Goal: Task Accomplishment & Management: Manage account settings

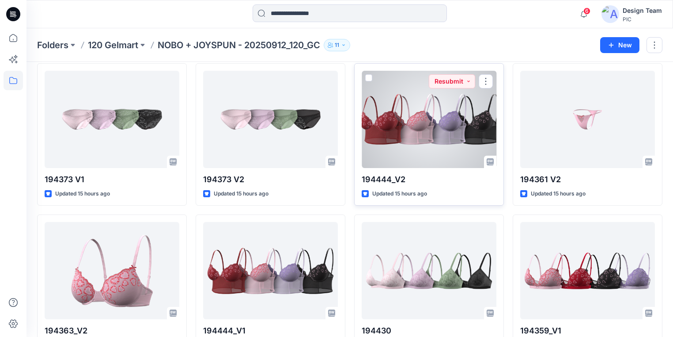
scroll to position [1403, 0]
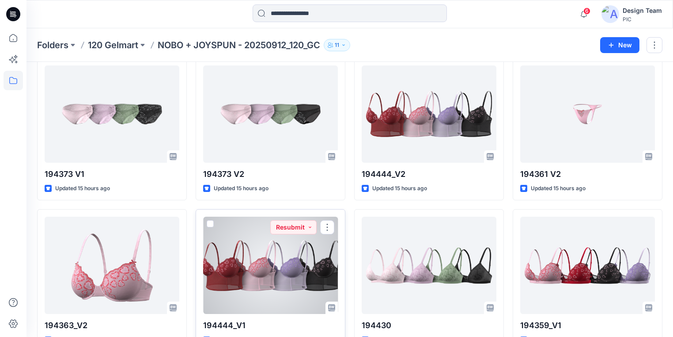
click at [255, 284] on div at bounding box center [270, 264] width 135 height 97
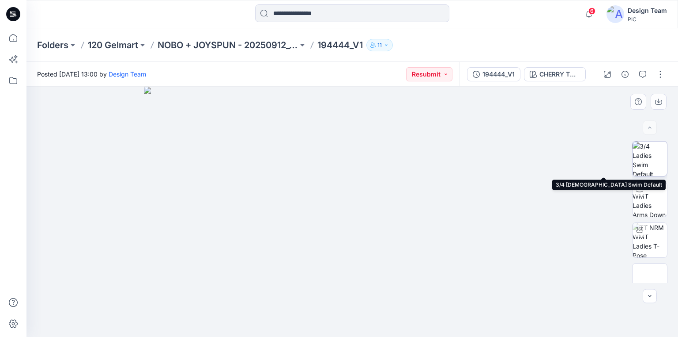
click at [653, 161] on img at bounding box center [650, 158] width 34 height 34
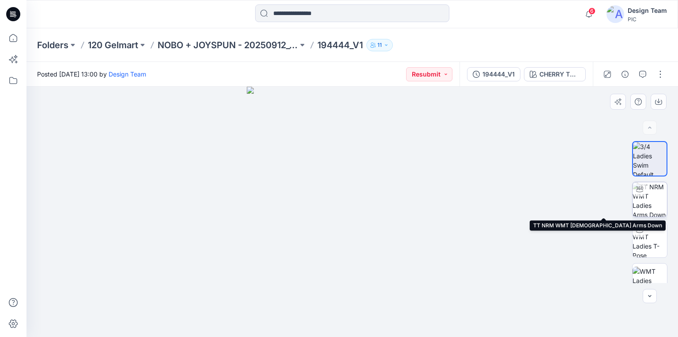
click at [656, 200] on img at bounding box center [650, 199] width 34 height 34
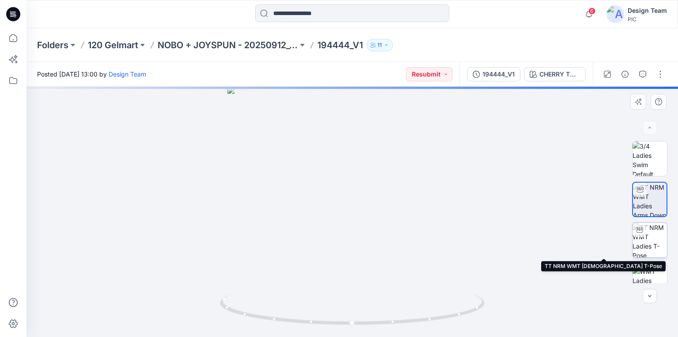
click at [638, 244] on img at bounding box center [650, 240] width 34 height 34
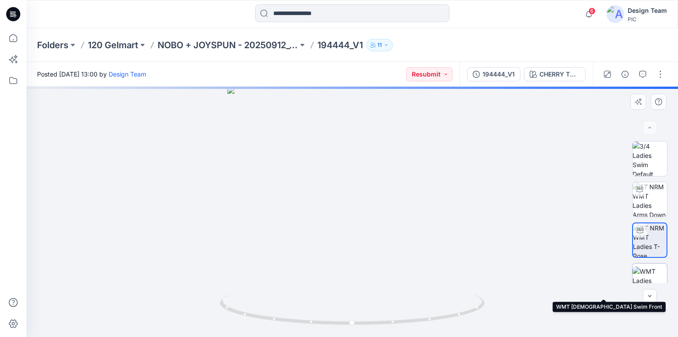
click at [653, 272] on img at bounding box center [650, 280] width 34 height 28
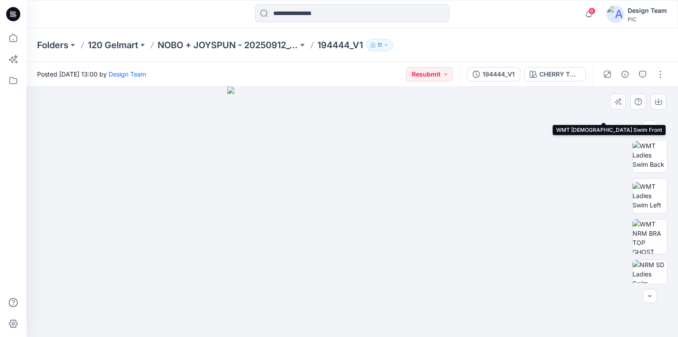
scroll to position [177, 0]
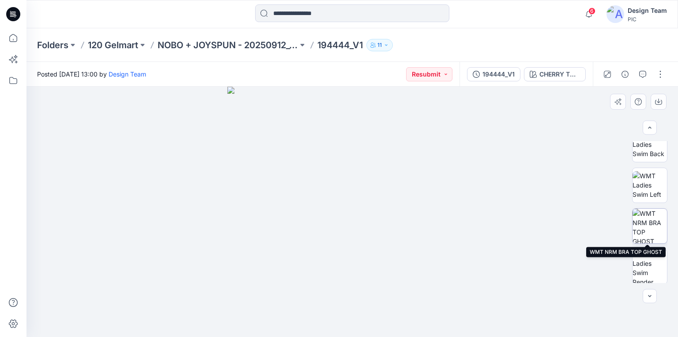
click at [644, 223] on img at bounding box center [650, 225] width 34 height 34
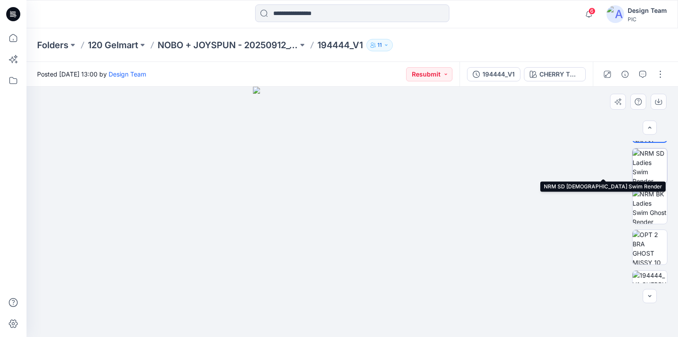
scroll to position [283, 0]
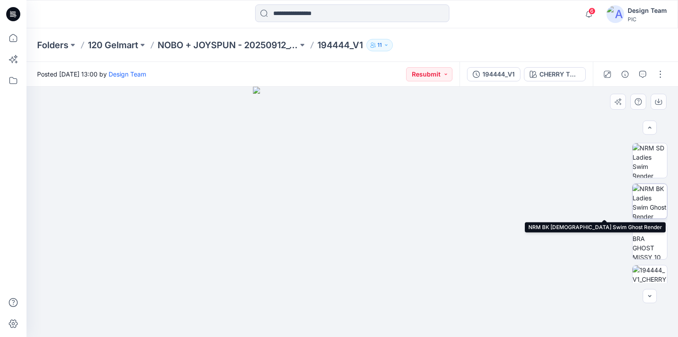
click at [648, 212] on img at bounding box center [650, 201] width 34 height 34
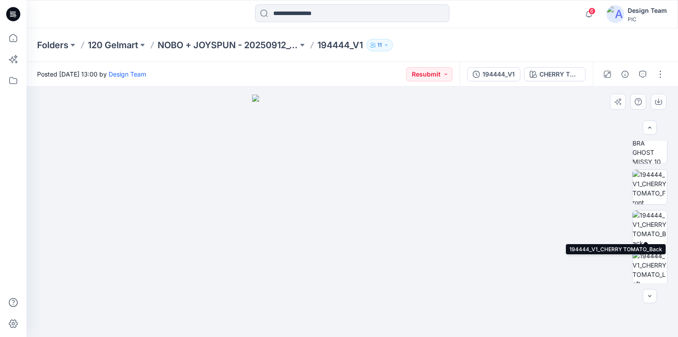
scroll to position [389, 0]
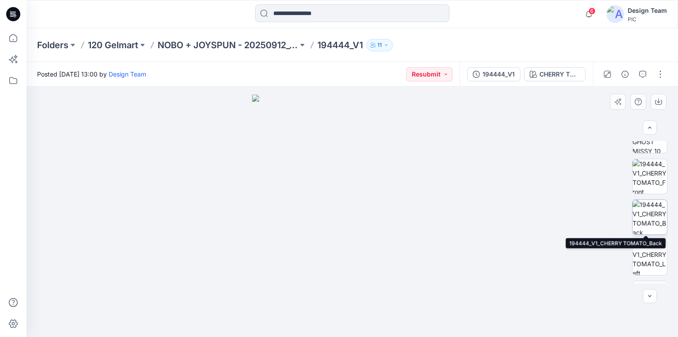
click at [644, 219] on img at bounding box center [650, 217] width 34 height 34
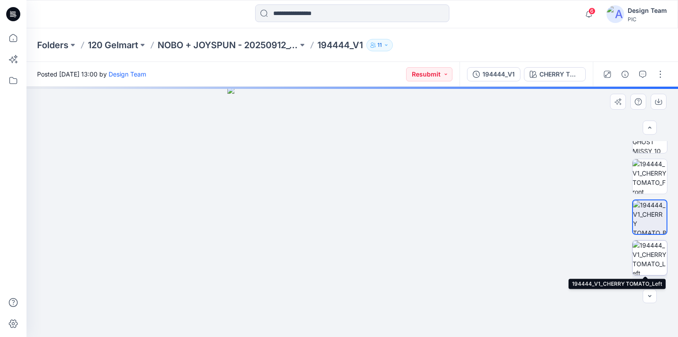
click at [651, 253] on img at bounding box center [650, 257] width 34 height 34
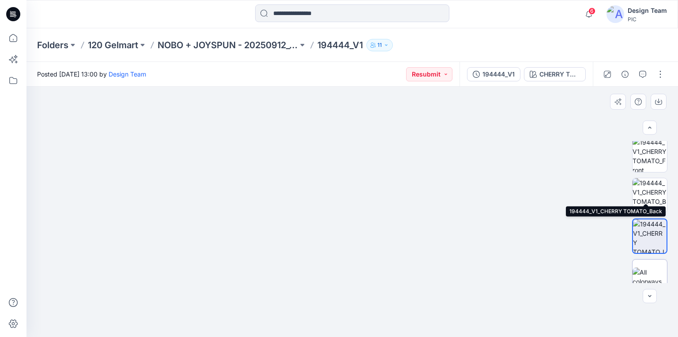
scroll to position [421, 0]
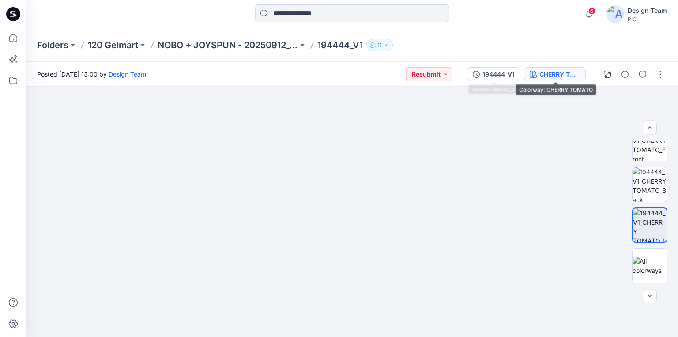
click at [553, 71] on div "CHERRY TOMATO" at bounding box center [560, 74] width 41 height 10
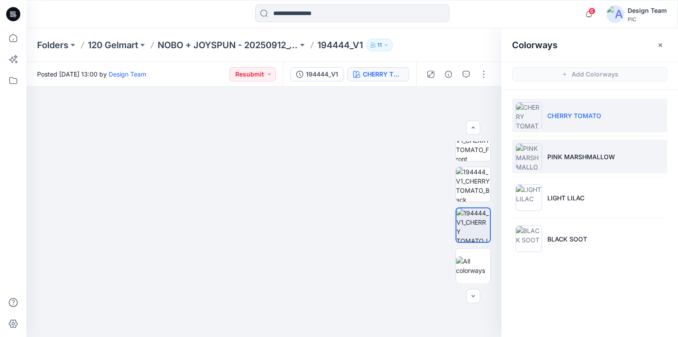
click at [561, 153] on p "PINK MARSHMALLOW" at bounding box center [582, 156] width 68 height 9
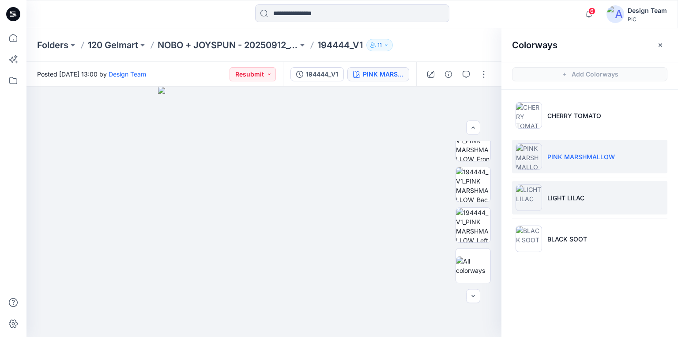
click at [561, 193] on p "LIGHT LILAC" at bounding box center [566, 197] width 37 height 9
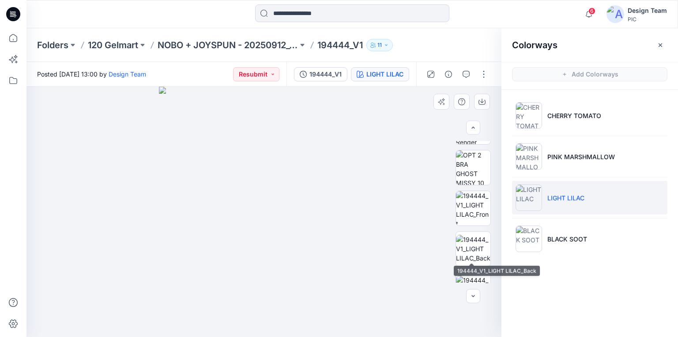
scroll to position [351, 0]
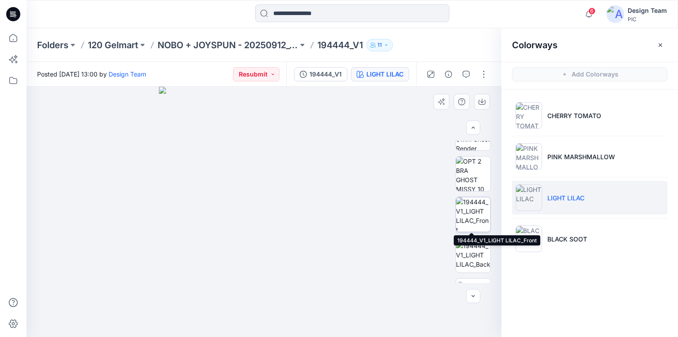
click at [471, 214] on img at bounding box center [473, 214] width 34 height 34
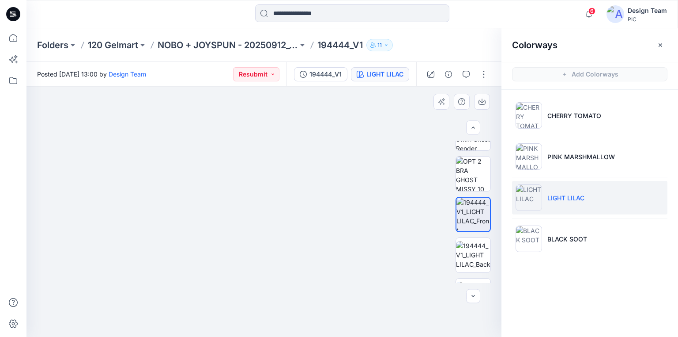
drag, startPoint x: 314, startPoint y: 217, endPoint x: 310, endPoint y: 170, distance: 47.9
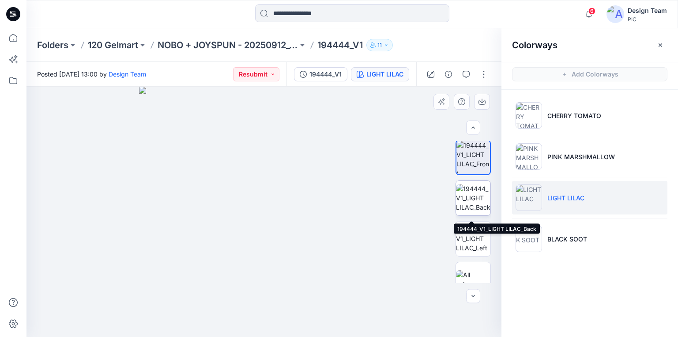
scroll to position [421, 0]
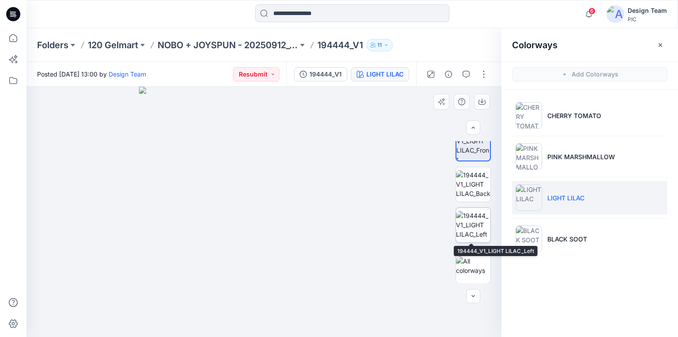
click at [472, 230] on img at bounding box center [473, 225] width 34 height 28
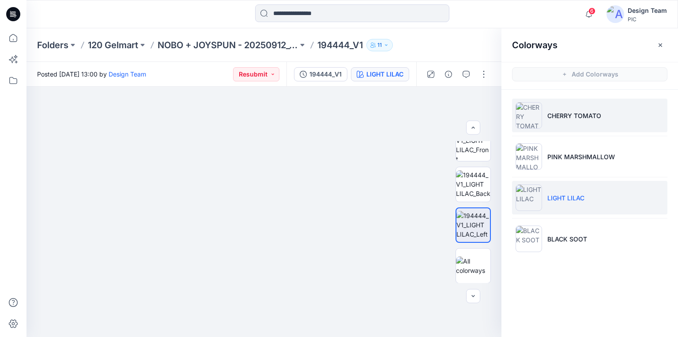
click at [532, 123] on img at bounding box center [529, 115] width 27 height 27
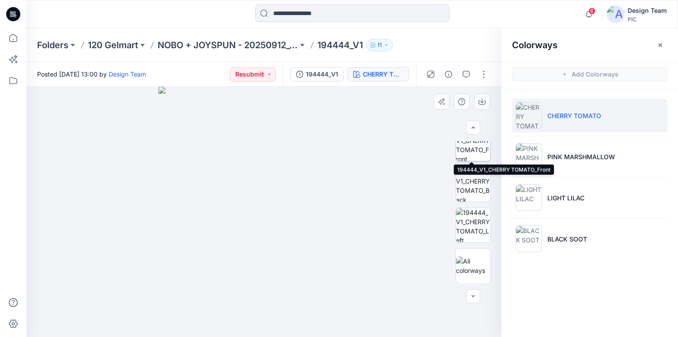
click at [473, 148] on img at bounding box center [473, 143] width 34 height 34
drag, startPoint x: 275, startPoint y: 238, endPoint x: 285, endPoint y: 168, distance: 70.5
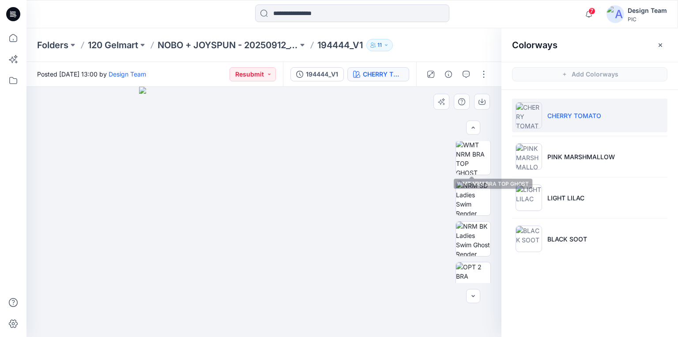
scroll to position [245, 0]
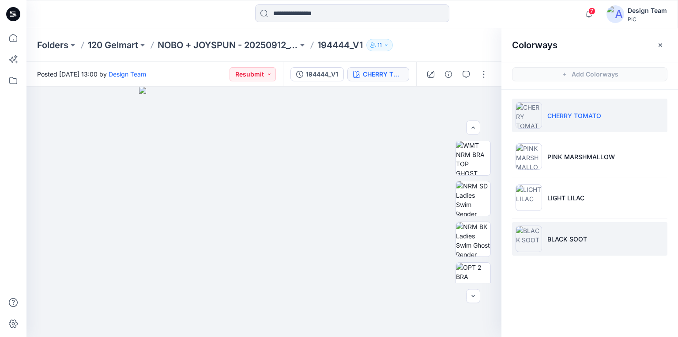
click at [562, 234] on p "BLACK SOOT" at bounding box center [568, 238] width 40 height 9
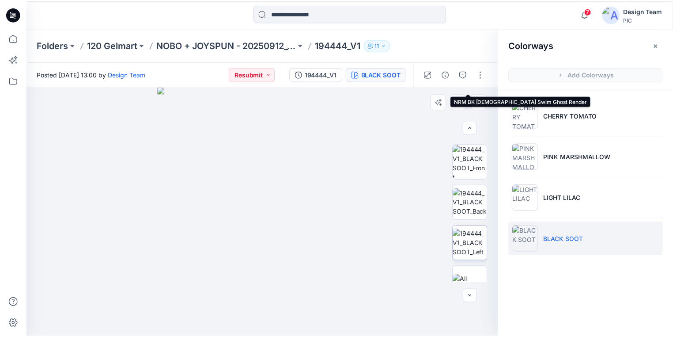
scroll to position [421, 0]
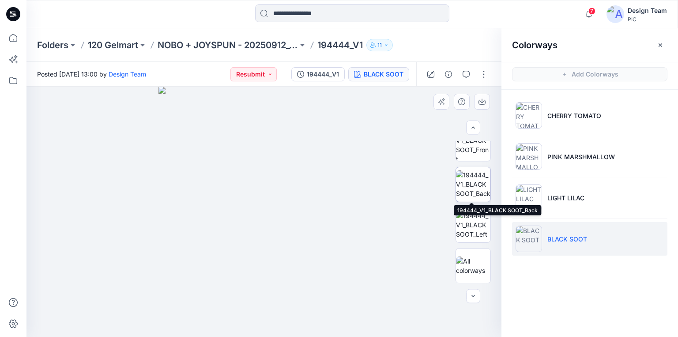
click at [472, 170] on img at bounding box center [473, 184] width 34 height 28
click at [473, 182] on img at bounding box center [474, 184] width 34 height 34
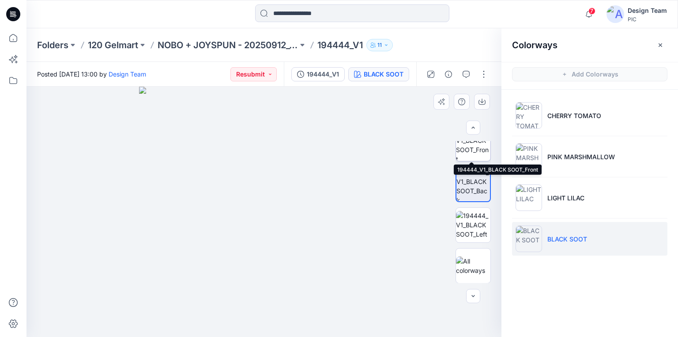
click at [465, 148] on img at bounding box center [473, 143] width 34 height 34
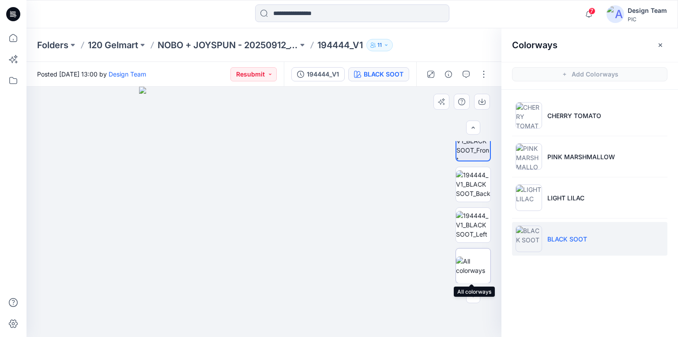
click at [469, 258] on img at bounding box center [473, 265] width 34 height 19
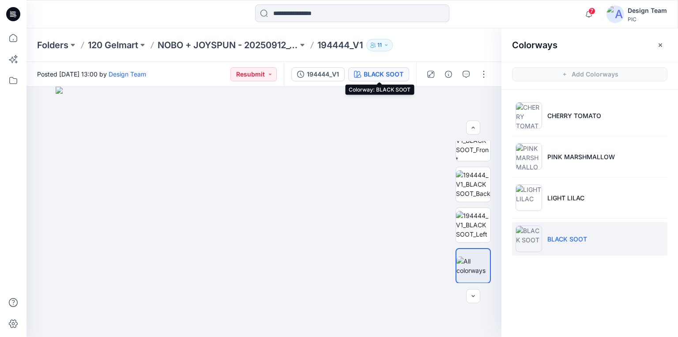
click at [385, 73] on div "BLACK SOOT" at bounding box center [384, 74] width 40 height 10
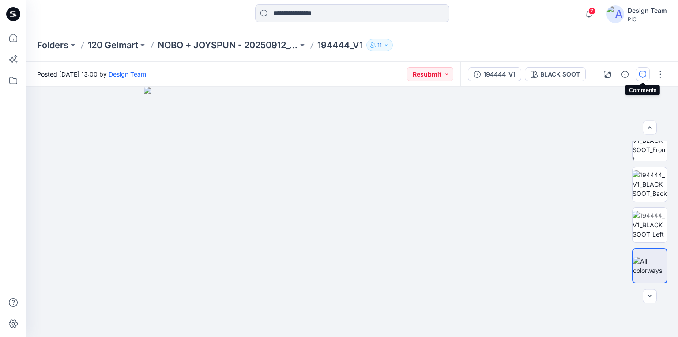
click at [642, 70] on button "button" at bounding box center [643, 74] width 14 height 14
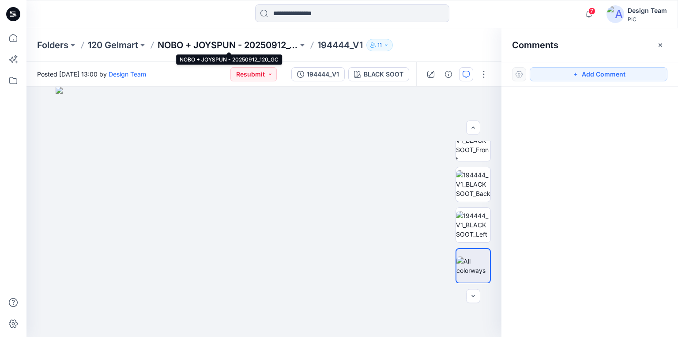
click at [205, 42] on p "NOBO + JOYSPUN - 20250912_120_GC" at bounding box center [228, 45] width 140 height 12
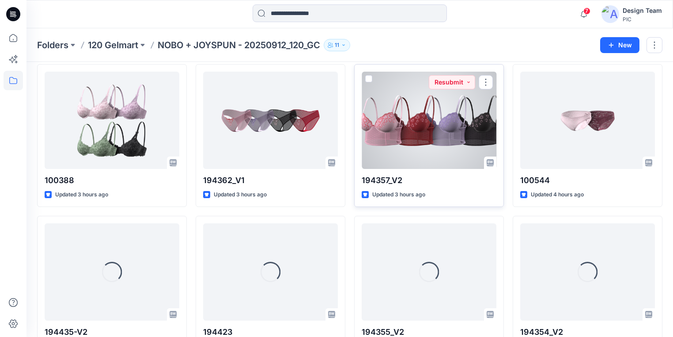
scroll to position [353, 0]
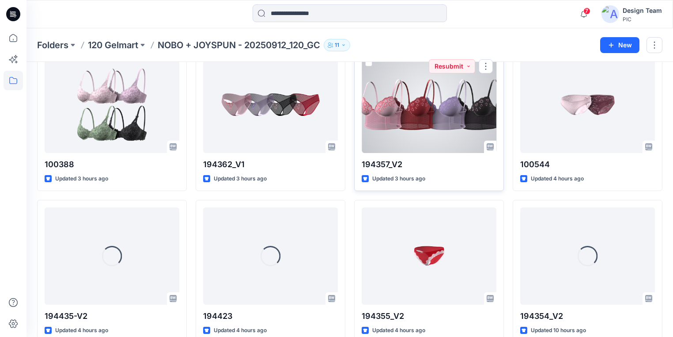
click at [435, 140] on div at bounding box center [429, 104] width 135 height 97
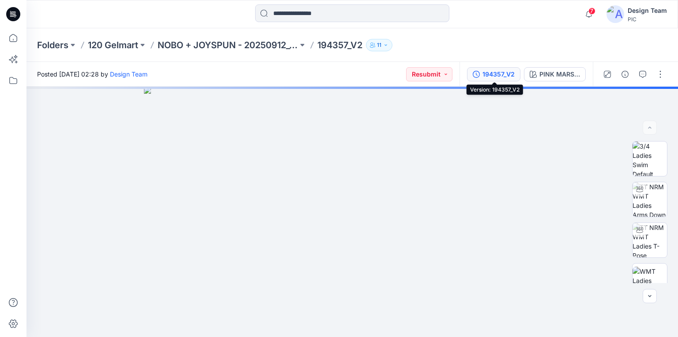
click at [499, 71] on div "194357_V2" at bounding box center [499, 74] width 32 height 10
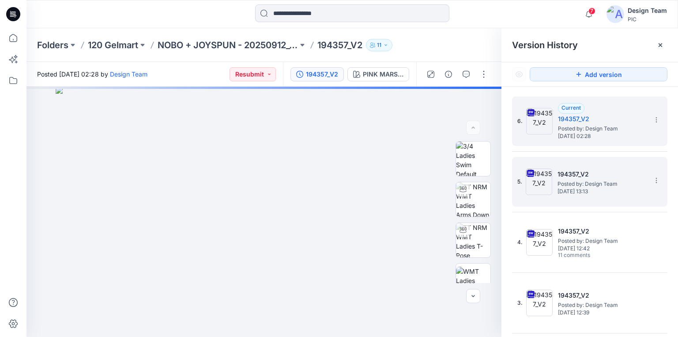
click at [553, 174] on div "5. 194357_V2 Posted by: Design Team Monday, October 13, 2025 13:13" at bounding box center [584, 181] width 133 height 42
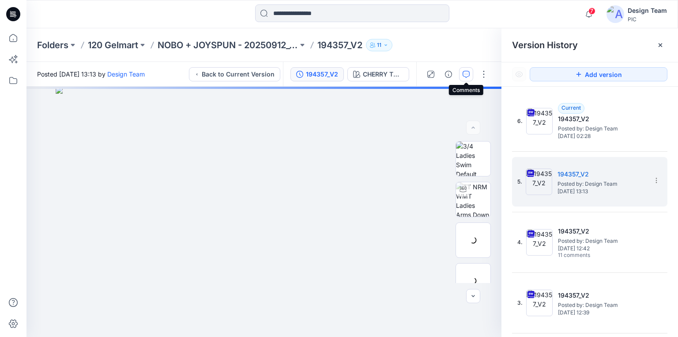
click at [467, 76] on icon "button" at bounding box center [466, 74] width 7 height 7
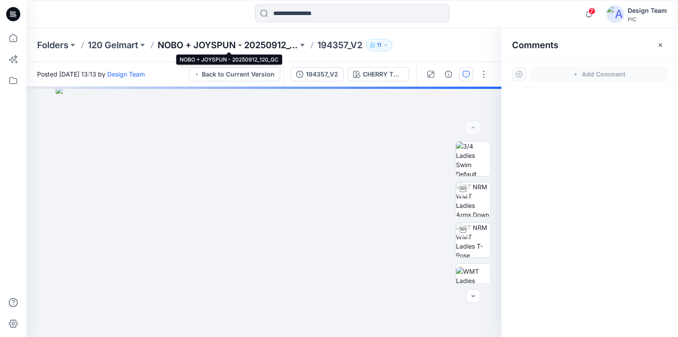
click at [253, 41] on p "NOBO + JOYSPUN - 20250912_120_GC" at bounding box center [228, 45] width 140 height 12
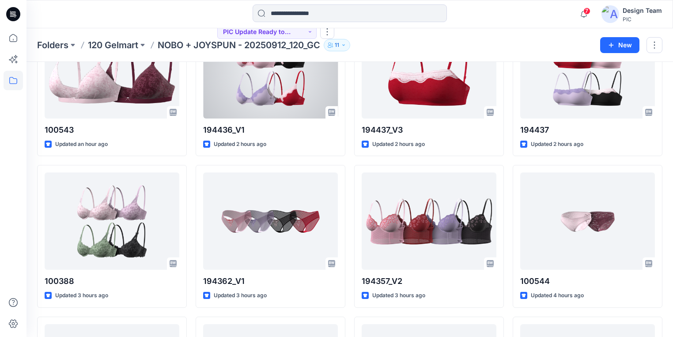
scroll to position [247, 0]
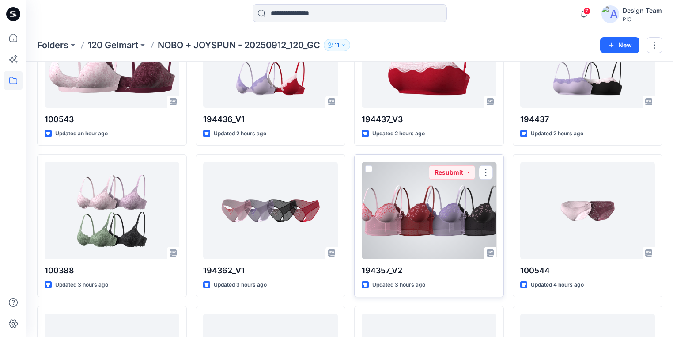
click at [429, 226] on div at bounding box center [429, 210] width 135 height 97
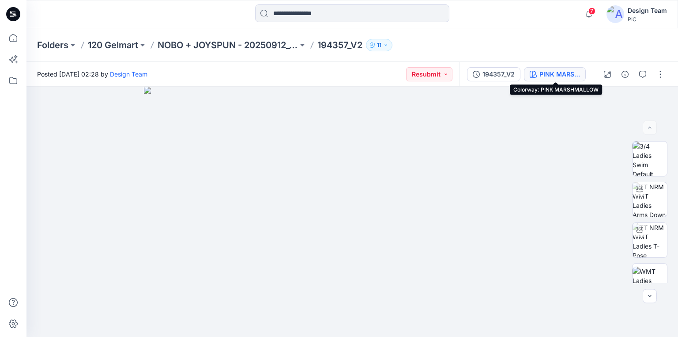
click at [553, 70] on div "PINK MARSHMALLOW" at bounding box center [560, 74] width 41 height 10
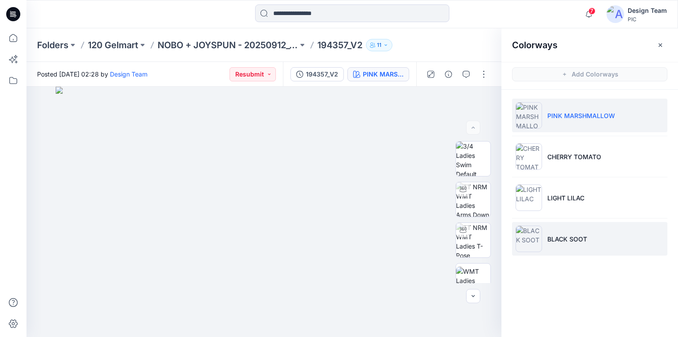
click at [560, 236] on p "BLACK SOOT" at bounding box center [568, 238] width 40 height 9
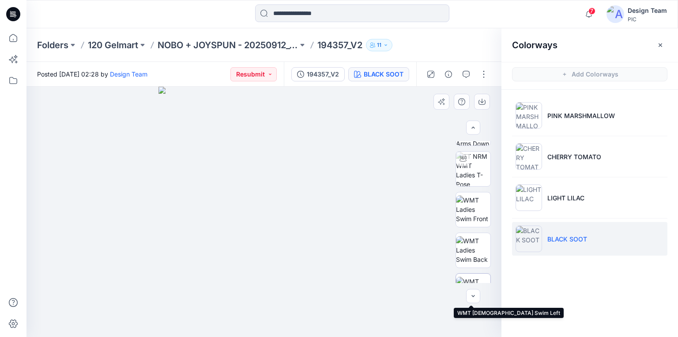
scroll to position [66, 0]
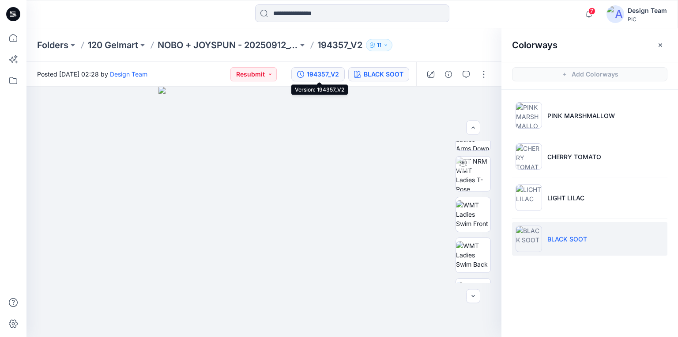
click at [329, 72] on div "194357_V2" at bounding box center [323, 74] width 32 height 10
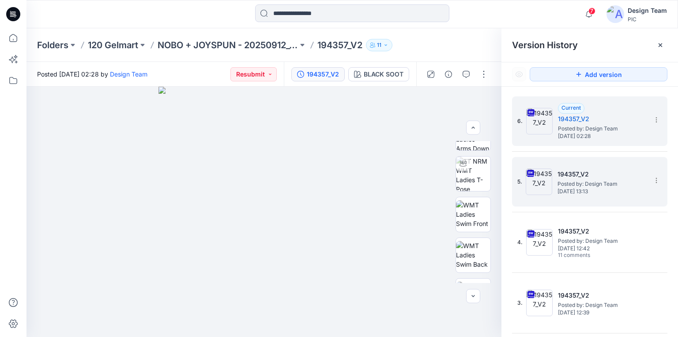
click at [593, 181] on span "Posted by: Design Team" at bounding box center [602, 183] width 88 height 9
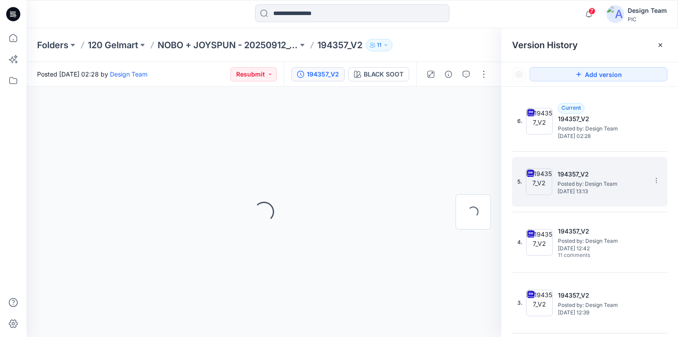
scroll to position [0, 0]
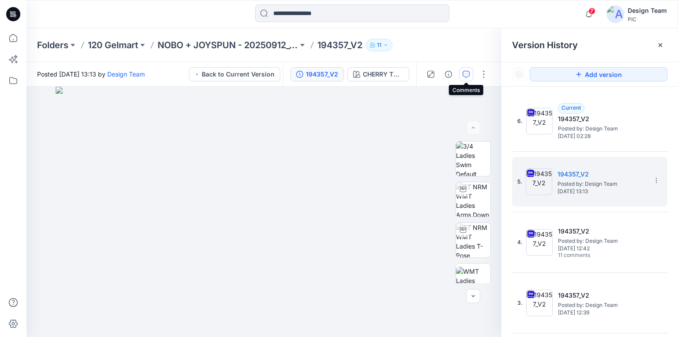
click at [466, 71] on icon "button" at bounding box center [466, 74] width 7 height 7
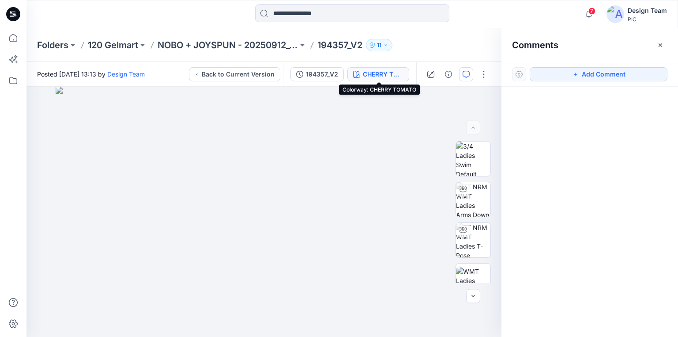
click at [389, 75] on div "CHERRY TOMATO" at bounding box center [383, 74] width 41 height 10
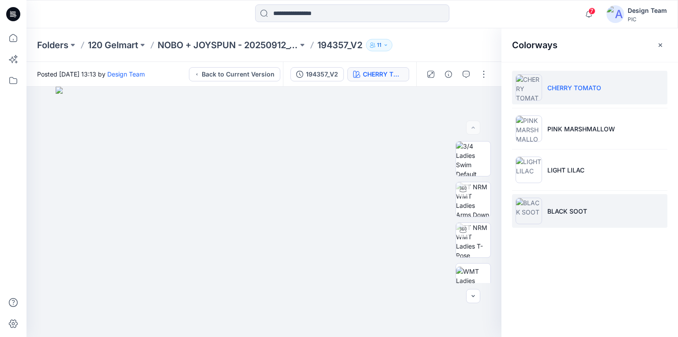
click at [561, 205] on li "BLACK SOOT" at bounding box center [589, 211] width 155 height 34
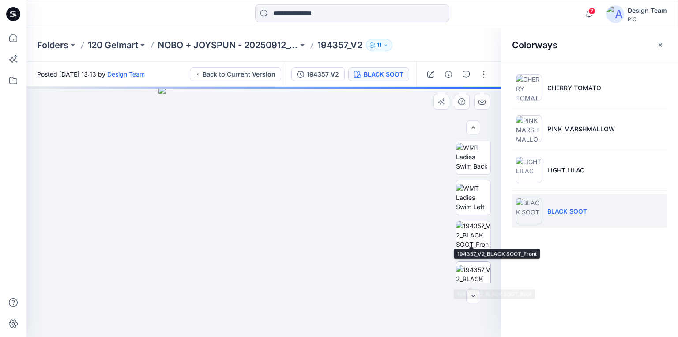
scroll to position [177, 0]
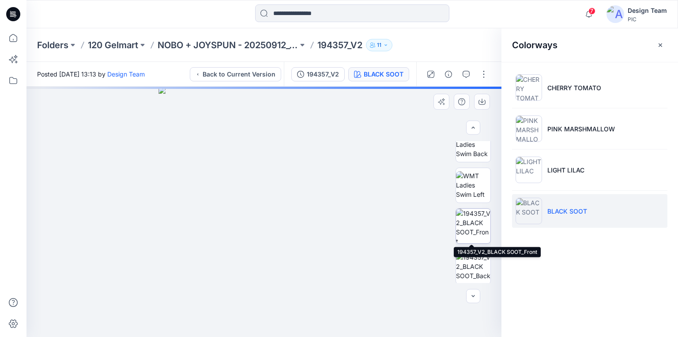
click at [473, 226] on img at bounding box center [473, 225] width 34 height 34
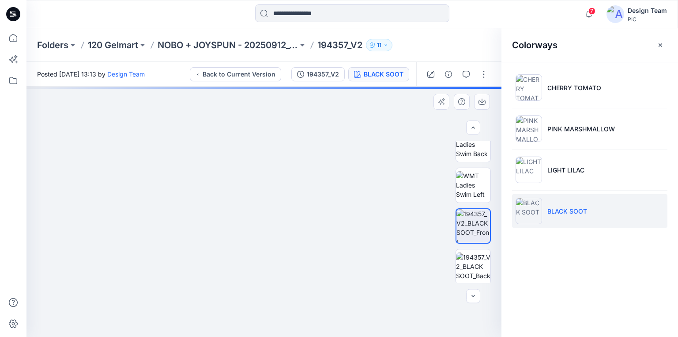
drag, startPoint x: 295, startPoint y: 244, endPoint x: 310, endPoint y: 170, distance: 75.6
drag, startPoint x: 329, startPoint y: 228, endPoint x: 284, endPoint y: 224, distance: 44.8
drag, startPoint x: 293, startPoint y: 259, endPoint x: 299, endPoint y: 228, distance: 31.9
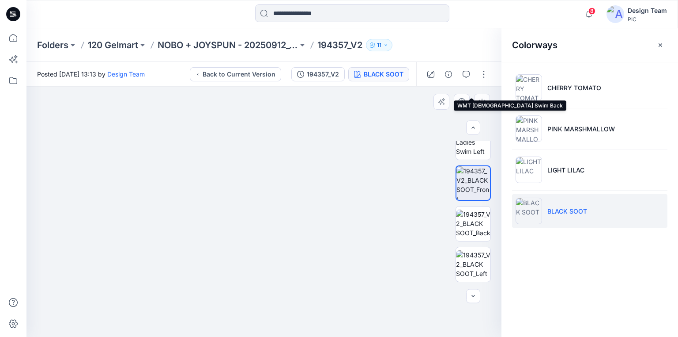
scroll to position [247, 0]
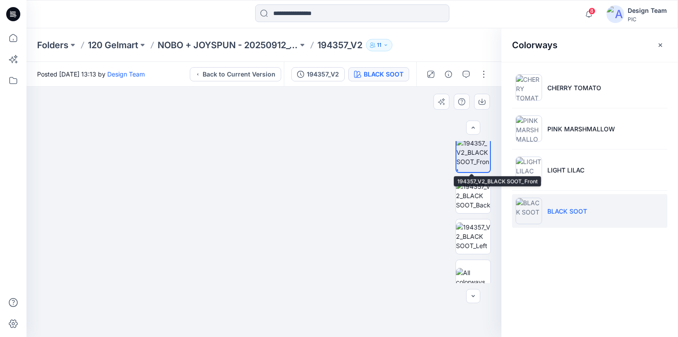
click at [472, 154] on img at bounding box center [474, 155] width 34 height 34
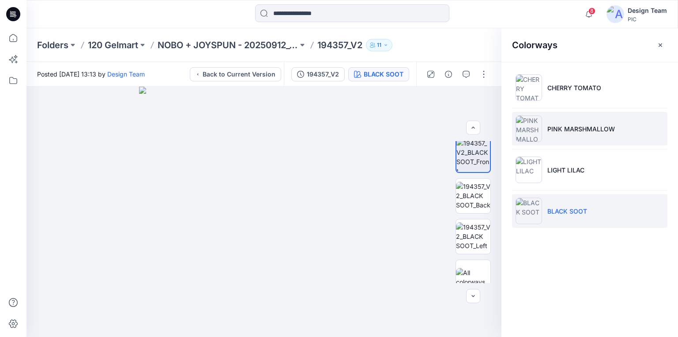
click at [585, 125] on p "PINK MARSHMALLOW" at bounding box center [582, 128] width 68 height 9
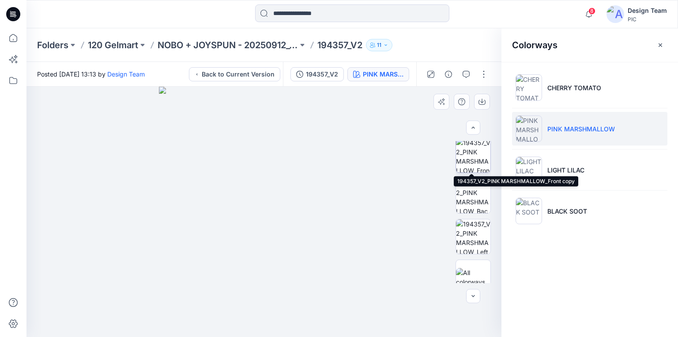
click at [470, 155] on img at bounding box center [473, 155] width 34 height 34
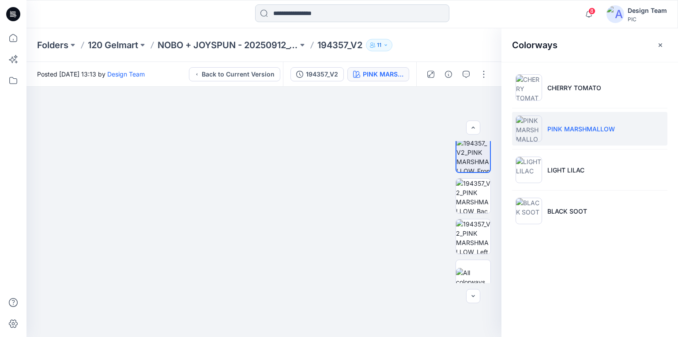
drag, startPoint x: 278, startPoint y: 224, endPoint x: 294, endPoint y: 4, distance: 221.0
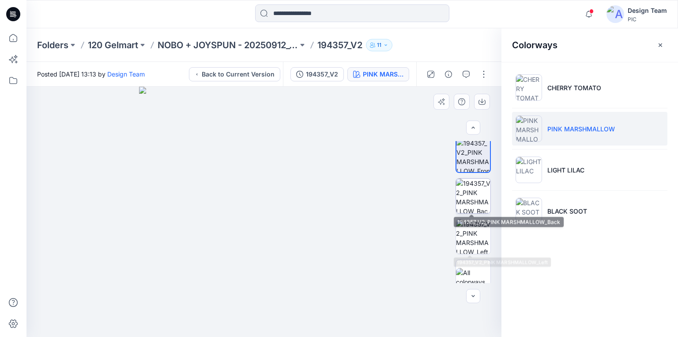
click at [471, 196] on img at bounding box center [473, 195] width 34 height 34
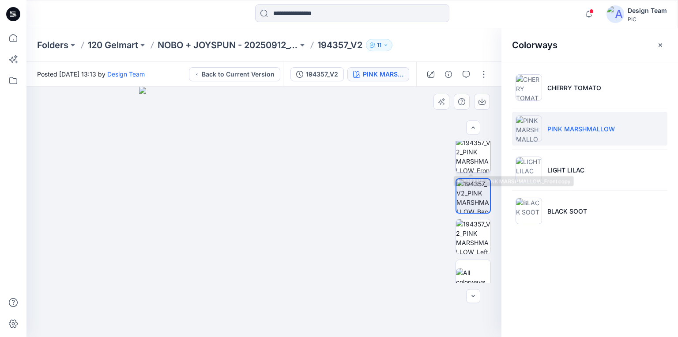
click at [467, 156] on img at bounding box center [473, 155] width 34 height 34
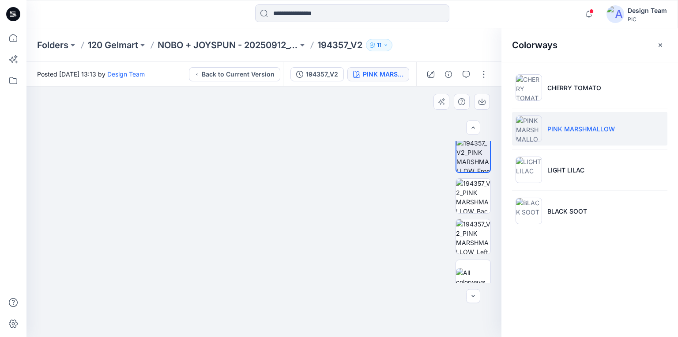
drag, startPoint x: 254, startPoint y: 298, endPoint x: 255, endPoint y: 158, distance: 140.0
click at [482, 101] on icon "button" at bounding box center [482, 101] width 7 height 7
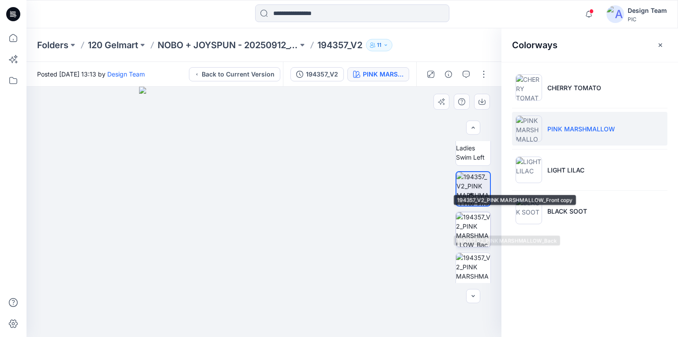
scroll to position [259, 0]
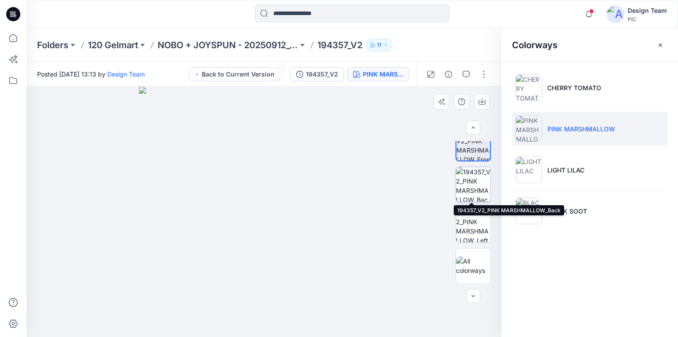
click at [473, 178] on img at bounding box center [473, 184] width 34 height 34
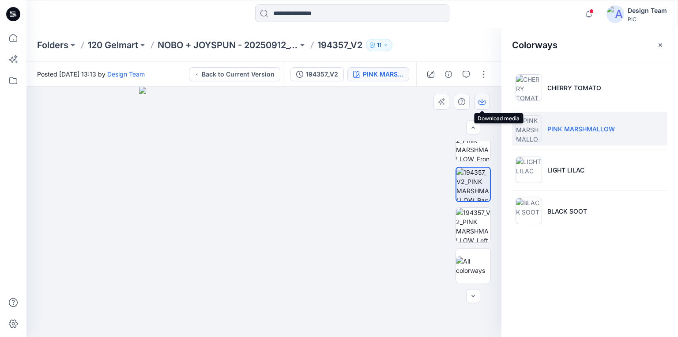
click at [481, 100] on icon "button" at bounding box center [482, 101] width 7 height 7
click at [484, 102] on icon "button" at bounding box center [482, 101] width 7 height 7
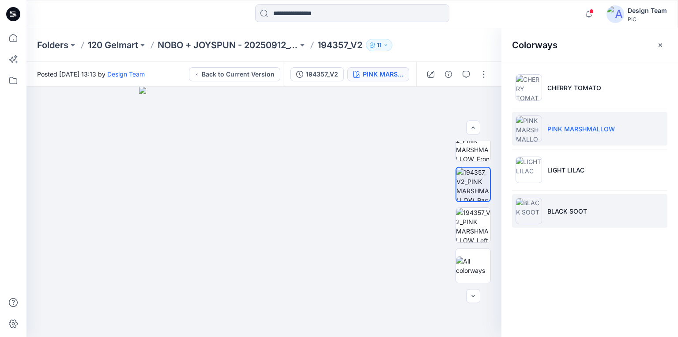
click at [595, 207] on li "BLACK SOOT" at bounding box center [589, 211] width 155 height 34
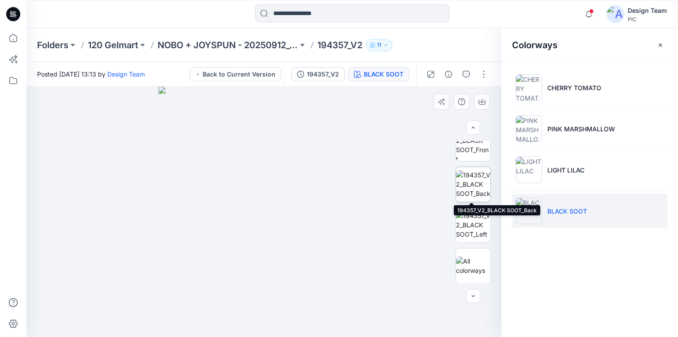
click at [476, 182] on img at bounding box center [473, 184] width 34 height 28
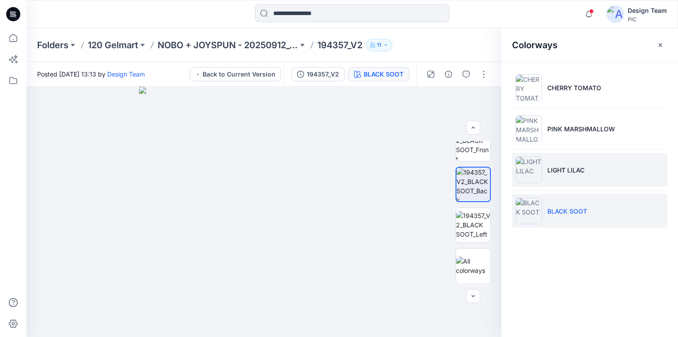
click at [568, 168] on p "LIGHT LILAC" at bounding box center [566, 169] width 37 height 9
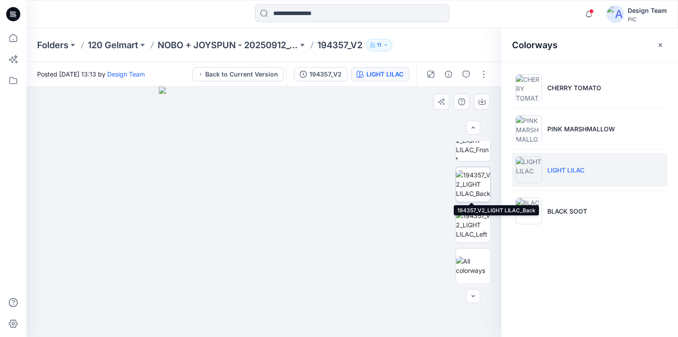
click at [477, 189] on img at bounding box center [473, 184] width 34 height 28
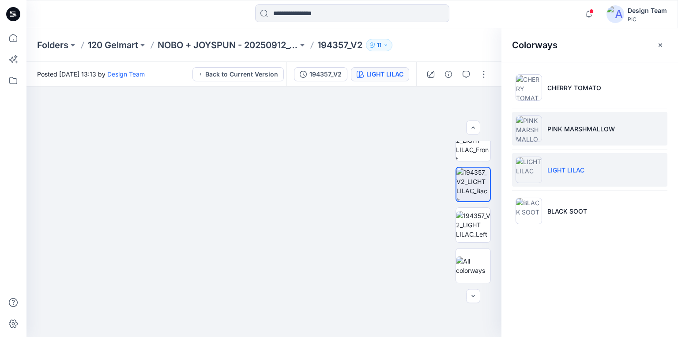
click at [527, 132] on img at bounding box center [529, 128] width 27 height 27
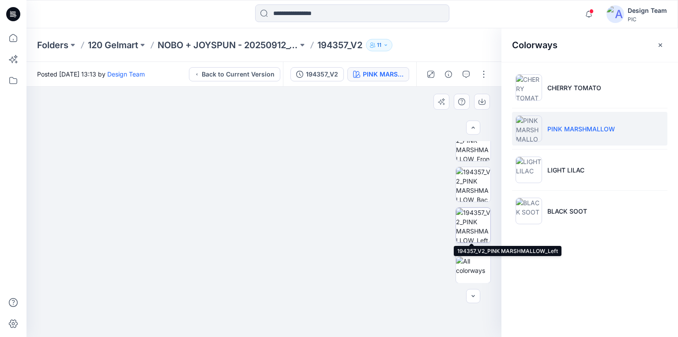
click at [480, 223] on img at bounding box center [473, 225] width 34 height 34
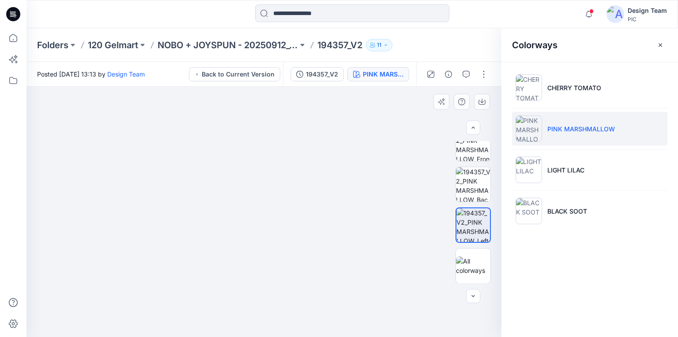
drag, startPoint x: 246, startPoint y: 286, endPoint x: 263, endPoint y: 203, distance: 85.3
click at [263, 201] on img at bounding box center [264, 135] width 402 height 402
drag, startPoint x: 167, startPoint y: 149, endPoint x: 236, endPoint y: 303, distance: 169.2
click at [468, 230] on img at bounding box center [474, 225] width 34 height 34
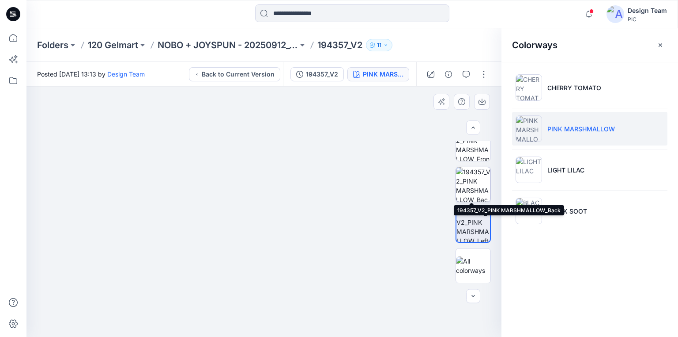
click at [472, 186] on img at bounding box center [473, 184] width 34 height 34
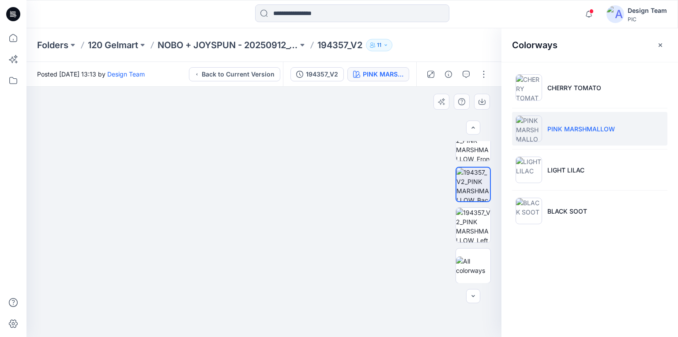
drag, startPoint x: 314, startPoint y: 254, endPoint x: 316, endPoint y: 245, distance: 9.8
click at [316, 245] on img at bounding box center [264, 173] width 326 height 326
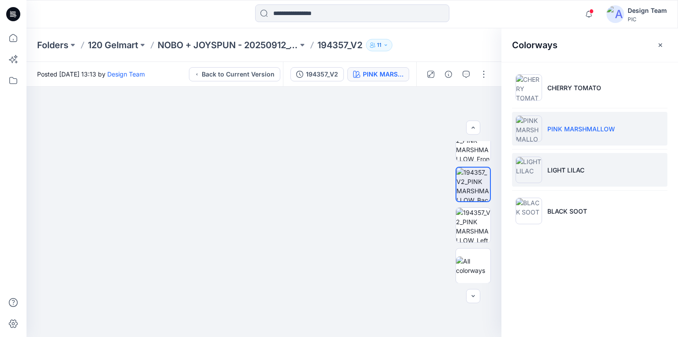
click at [597, 170] on li "LIGHT LILAC" at bounding box center [589, 170] width 155 height 34
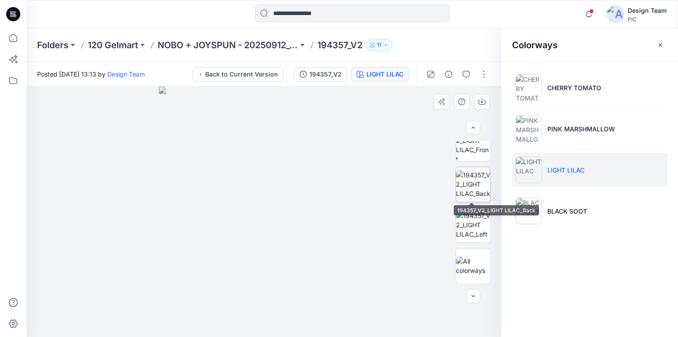
click at [473, 178] on img at bounding box center [473, 184] width 34 height 28
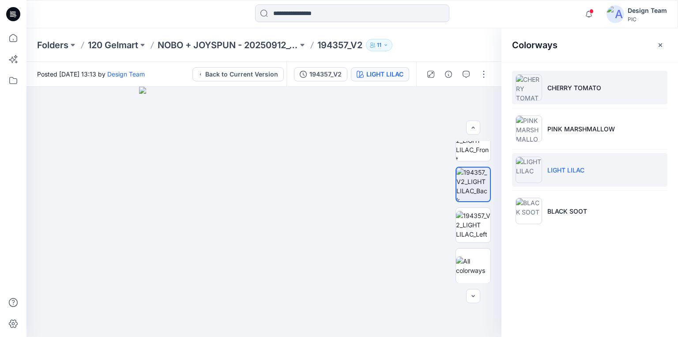
click at [588, 80] on li "CHERRY TOMATO" at bounding box center [589, 88] width 155 height 34
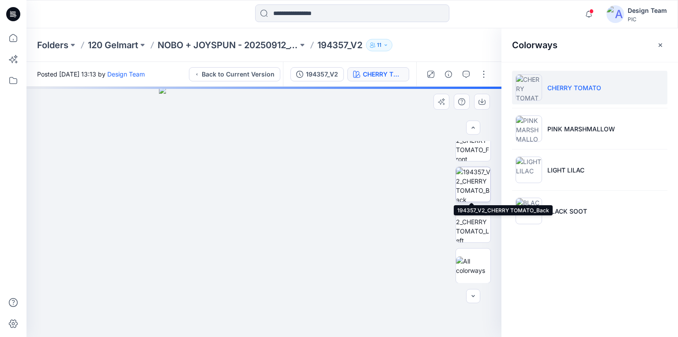
click at [481, 182] on img at bounding box center [473, 184] width 34 height 34
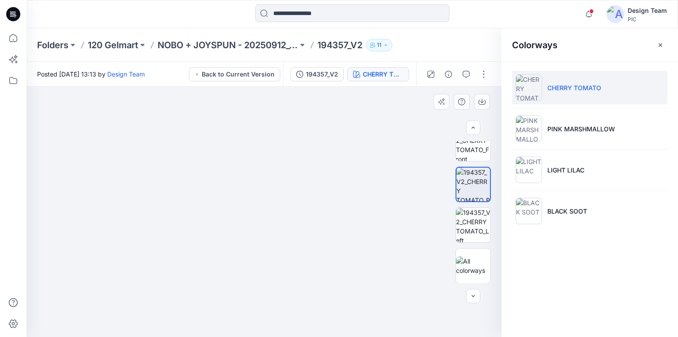
drag, startPoint x: 281, startPoint y: 269, endPoint x: 280, endPoint y: 164, distance: 105.1
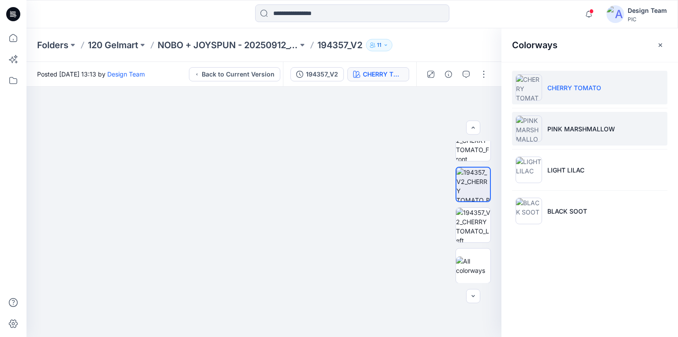
click at [564, 125] on p "PINK MARSHMALLOW" at bounding box center [582, 128] width 68 height 9
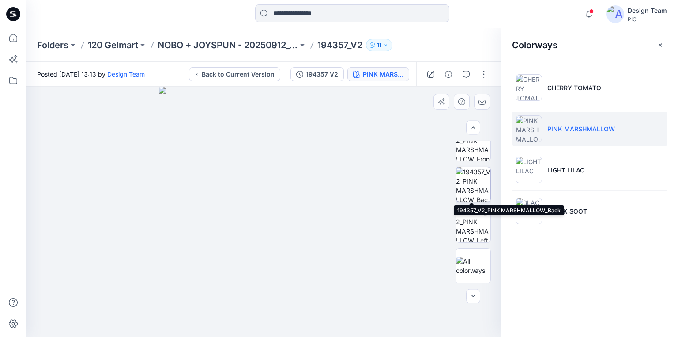
click at [473, 185] on img at bounding box center [473, 184] width 34 height 34
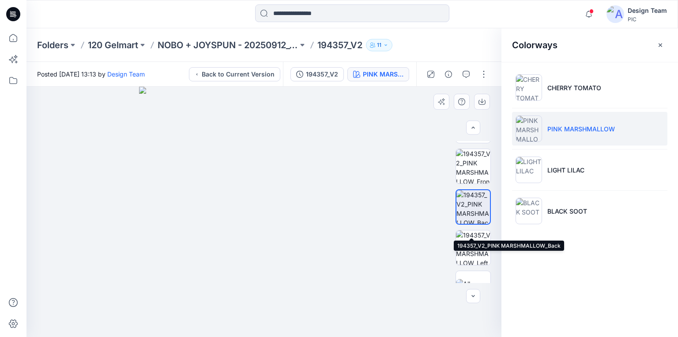
scroll to position [223, 0]
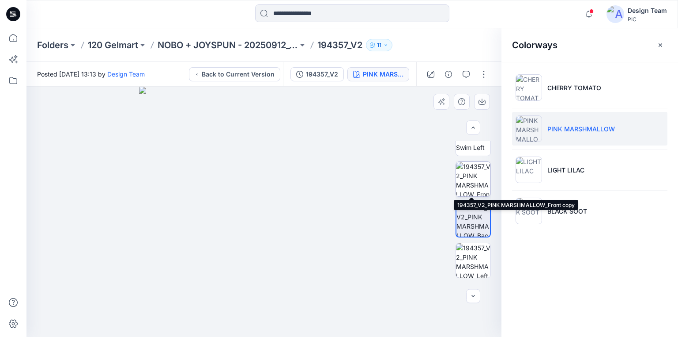
click at [476, 179] on img at bounding box center [473, 179] width 34 height 34
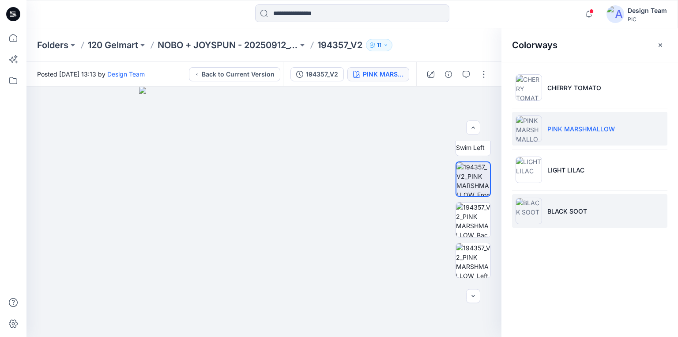
click at [573, 208] on p "BLACK SOOT" at bounding box center [568, 210] width 40 height 9
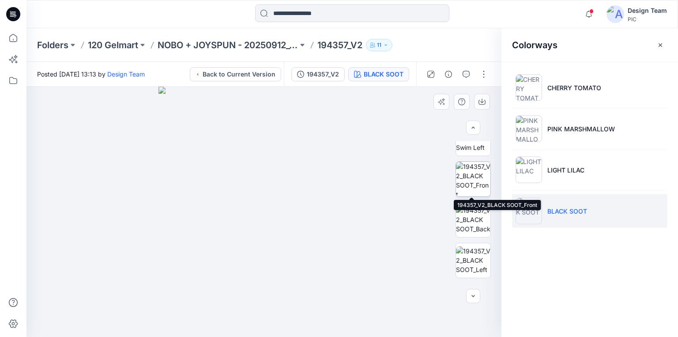
click at [470, 177] on img at bounding box center [473, 179] width 34 height 34
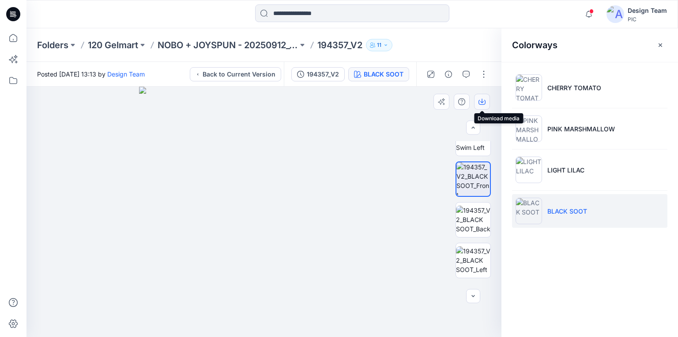
click at [482, 100] on icon "button" at bounding box center [483, 100] width 4 height 4
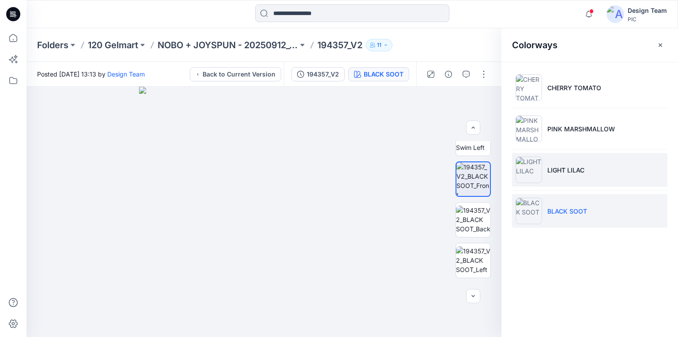
click at [584, 171] on p "LIGHT LILAC" at bounding box center [566, 169] width 37 height 9
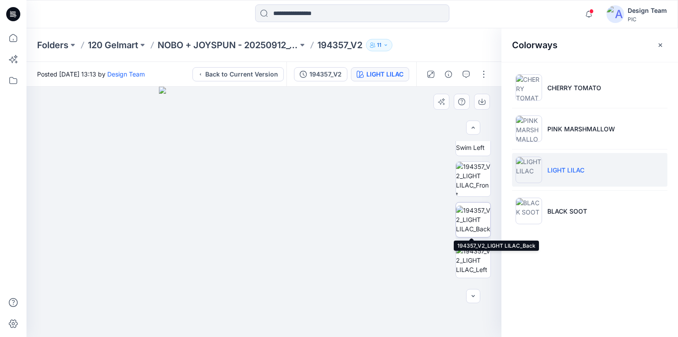
click at [477, 213] on img at bounding box center [473, 219] width 34 height 28
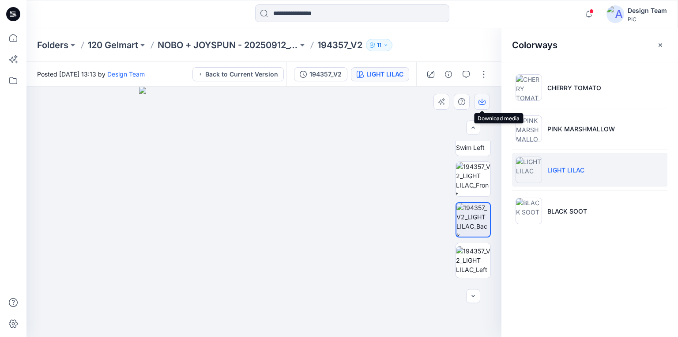
click at [482, 101] on icon "button" at bounding box center [482, 101] width 7 height 7
click at [473, 178] on img at bounding box center [473, 179] width 34 height 34
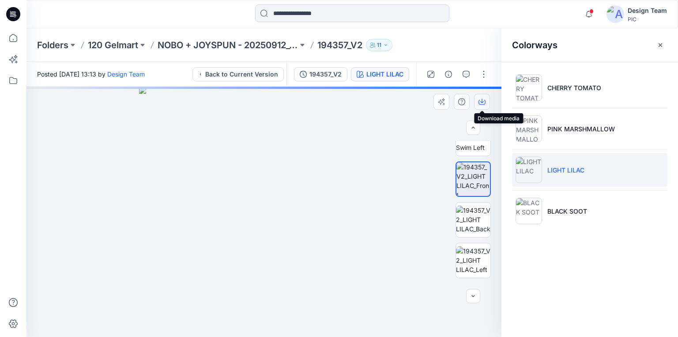
click at [482, 100] on icon "button" at bounding box center [483, 100] width 4 height 4
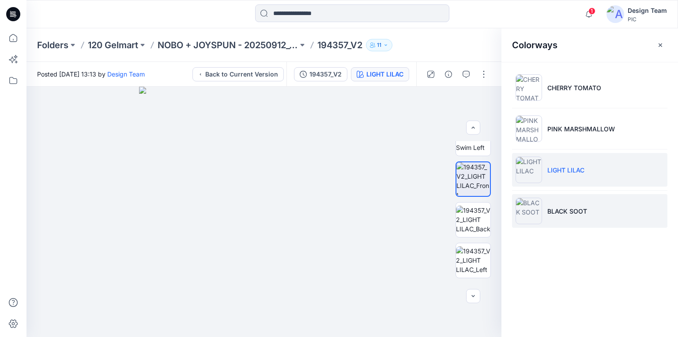
drag, startPoint x: 566, startPoint y: 212, endPoint x: 561, endPoint y: 210, distance: 6.0
click at [565, 211] on p "BLACK SOOT" at bounding box center [568, 210] width 40 height 9
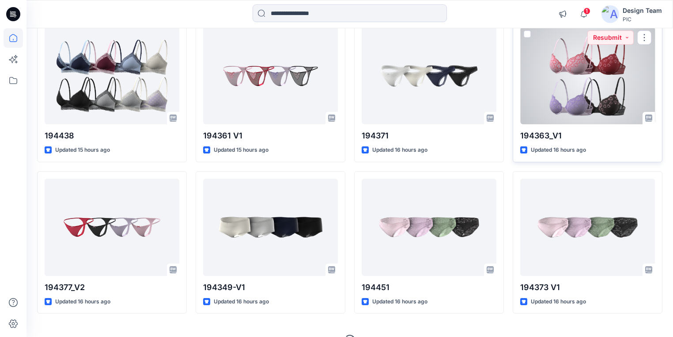
scroll to position [1634, 0]
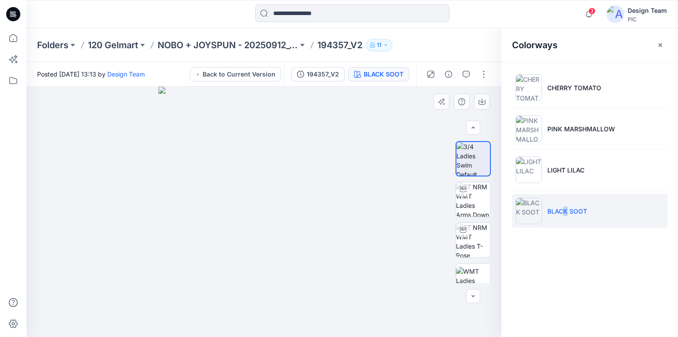
scroll to position [223, 0]
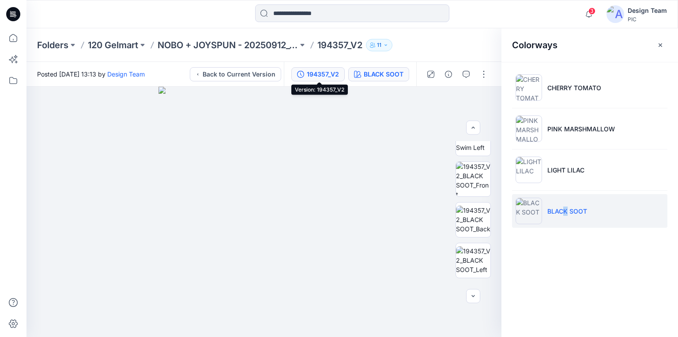
click at [330, 72] on div "194357_V2" at bounding box center [323, 74] width 32 height 10
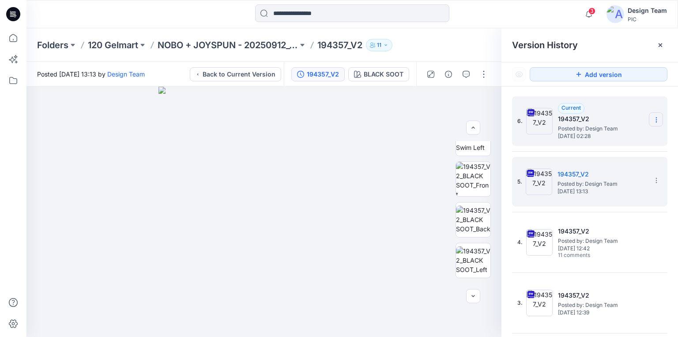
click at [656, 120] on icon at bounding box center [656, 120] width 0 height 0
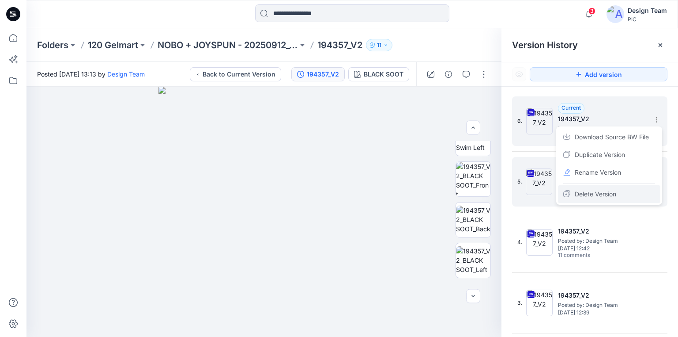
click at [589, 193] on span "Delete Version" at bounding box center [596, 194] width 42 height 11
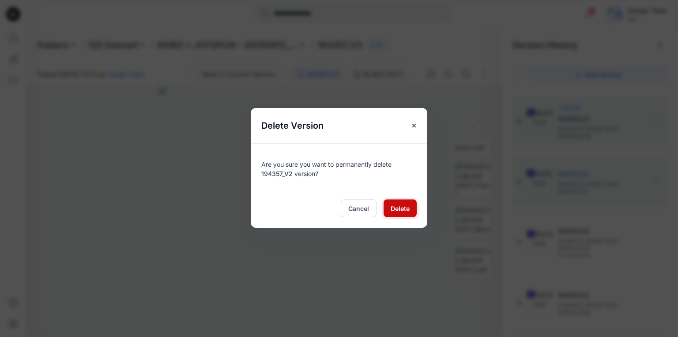
click at [397, 208] on span "Delete" at bounding box center [400, 208] width 19 height 9
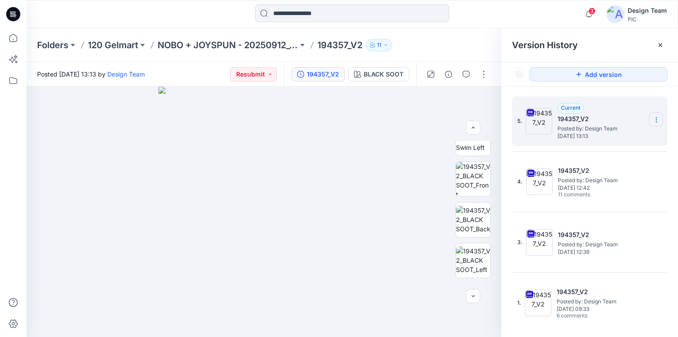
click at [657, 119] on icon at bounding box center [656, 119] width 7 height 7
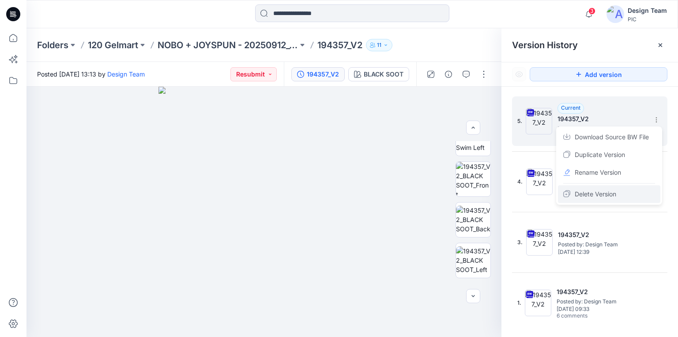
click at [610, 193] on span "Delete Version" at bounding box center [596, 194] width 42 height 11
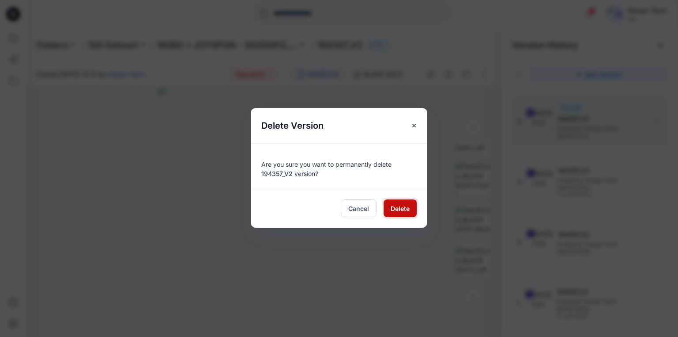
drag, startPoint x: 398, startPoint y: 207, endPoint x: 393, endPoint y: 197, distance: 10.9
click at [398, 207] on span "Delete" at bounding box center [400, 208] width 19 height 9
